Goal: Information Seeking & Learning: Check status

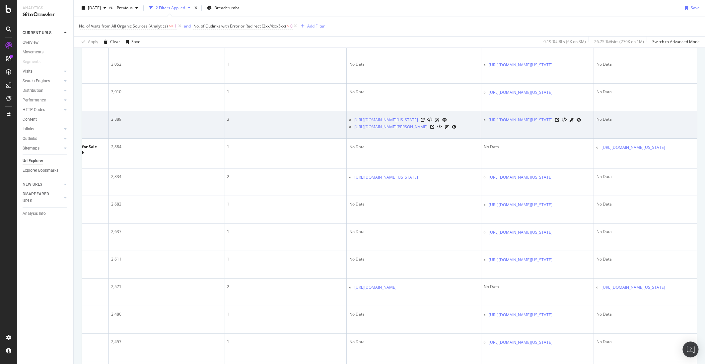
scroll to position [423, 0]
click at [421, 122] on icon at bounding box center [423, 121] width 4 height 4
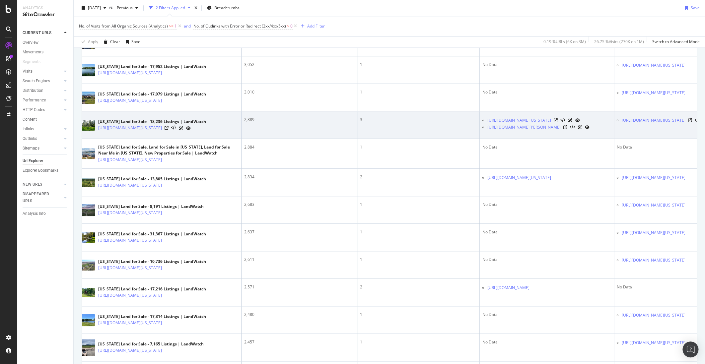
scroll to position [0, 5]
click at [163, 131] on link "[URL][DOMAIN_NAME][US_STATE]" at bounding box center [131, 128] width 64 height 7
click at [170, 130] on icon at bounding box center [168, 128] width 4 height 4
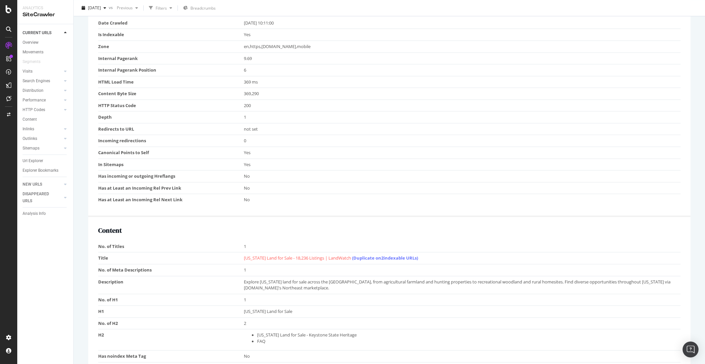
scroll to position [290, 0]
